Goal: Find specific page/section: Find specific page/section

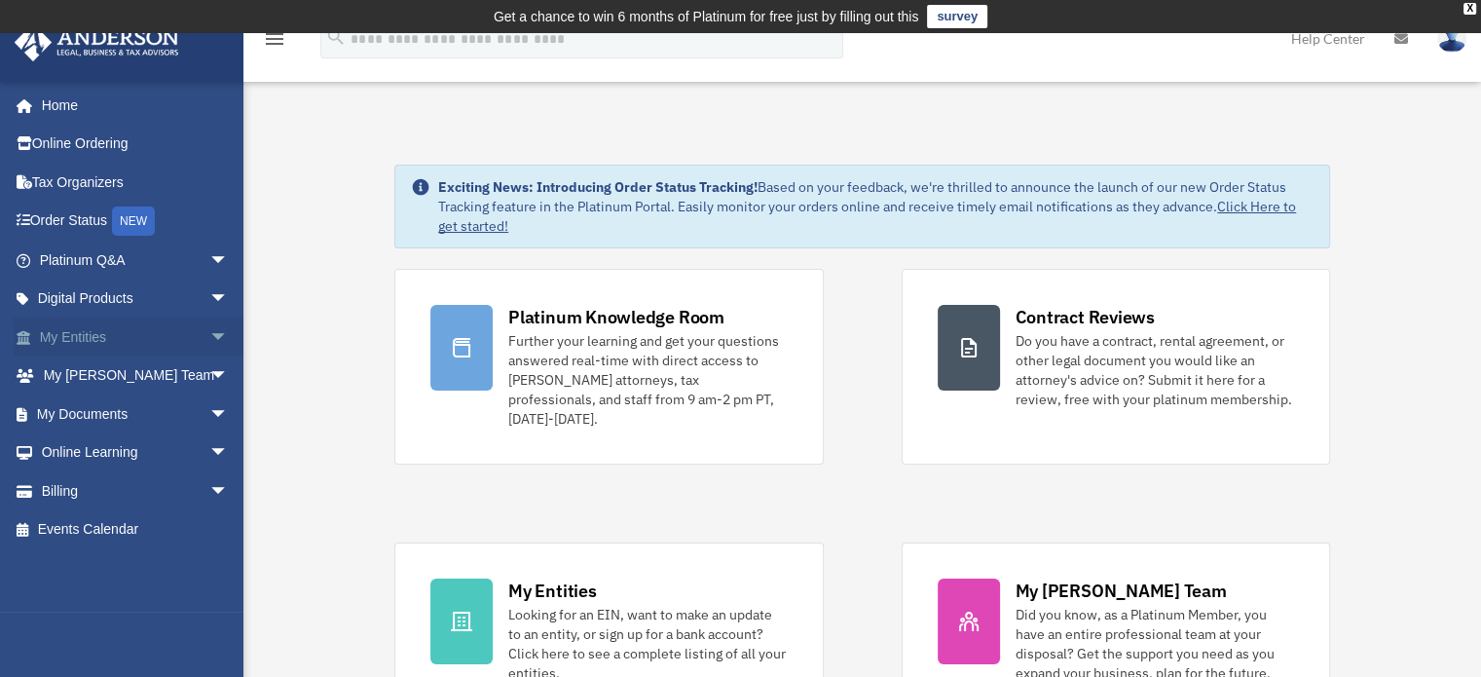
click at [138, 342] on link "My Entities arrow_drop_down" at bounding box center [136, 336] width 244 height 39
click at [209, 331] on span "arrow_drop_down" at bounding box center [228, 337] width 39 height 40
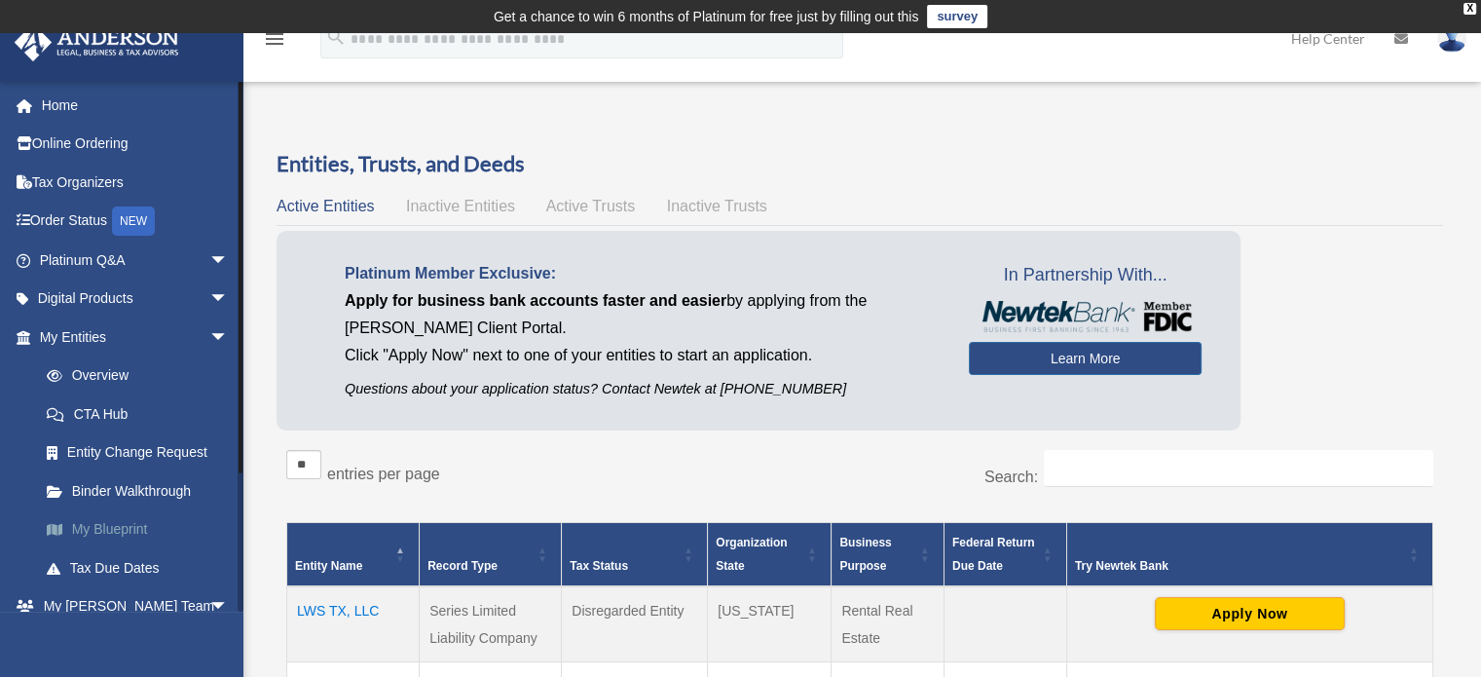
click at [116, 520] on link "My Blueprint" at bounding box center [142, 529] width 231 height 39
